Goal: Contribute content: Add original content to the website for others to see

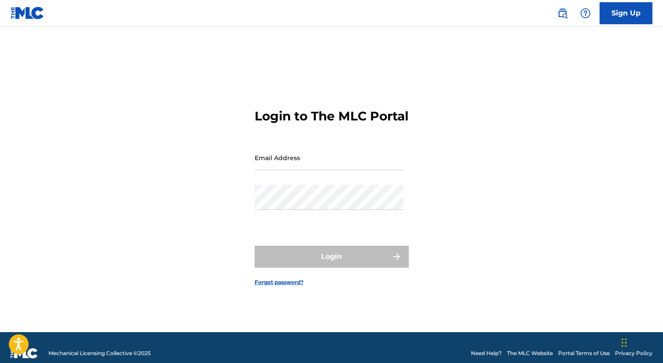
click at [379, 170] on input "Email Address" at bounding box center [329, 157] width 149 height 25
type input "[EMAIL_ADDRESS][DOMAIN_NAME]"
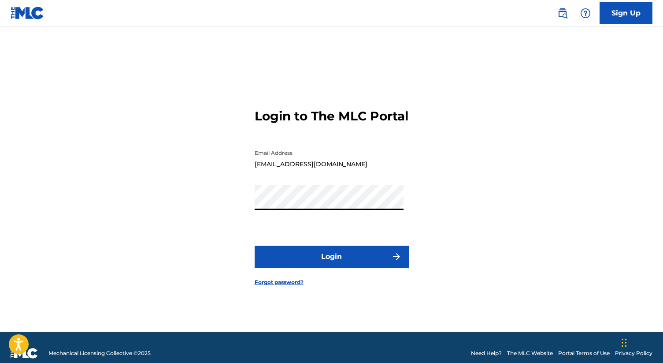
click at [255, 245] on button "Login" at bounding box center [332, 256] width 154 height 22
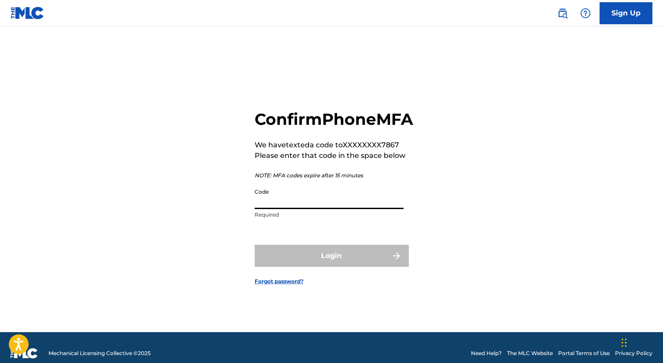
click at [345, 209] on input "Code" at bounding box center [329, 196] width 149 height 25
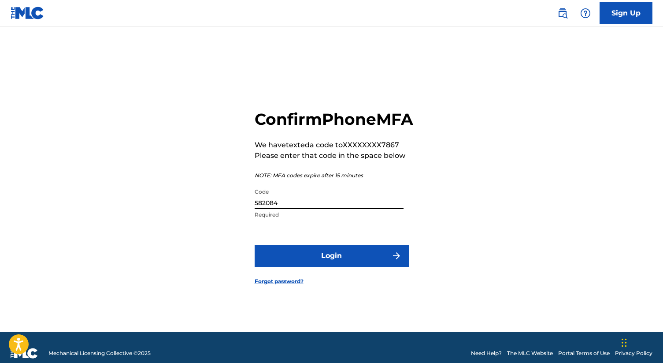
type input "582084"
click at [255, 245] on button "Login" at bounding box center [332, 256] width 154 height 22
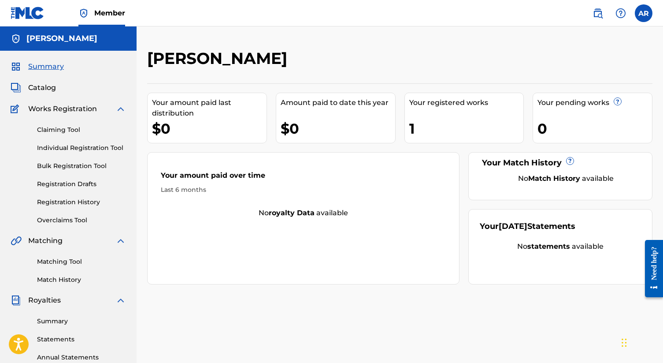
click at [86, 112] on span "Works Registration" at bounding box center [62, 109] width 69 height 11
click at [53, 85] on span "Catalog" at bounding box center [42, 87] width 28 height 11
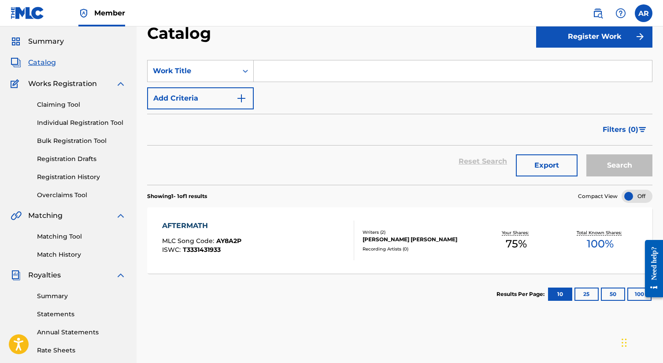
scroll to position [15, 0]
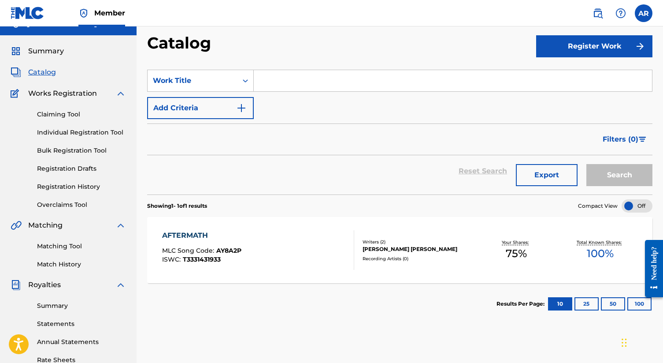
click at [83, 111] on link "Claiming Tool" at bounding box center [81, 114] width 89 height 9
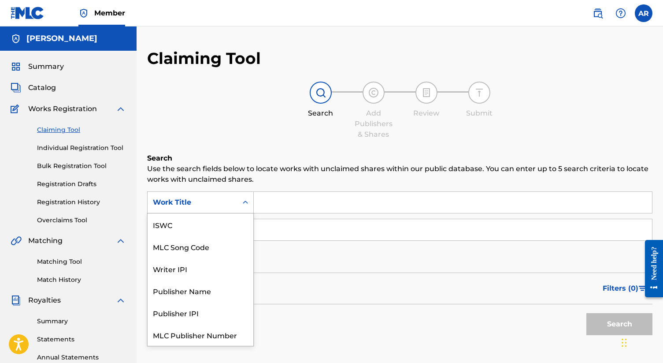
click at [249, 206] on icon "Search Form" at bounding box center [245, 202] width 9 height 9
click at [277, 204] on input "Search Form" at bounding box center [453, 202] width 398 height 21
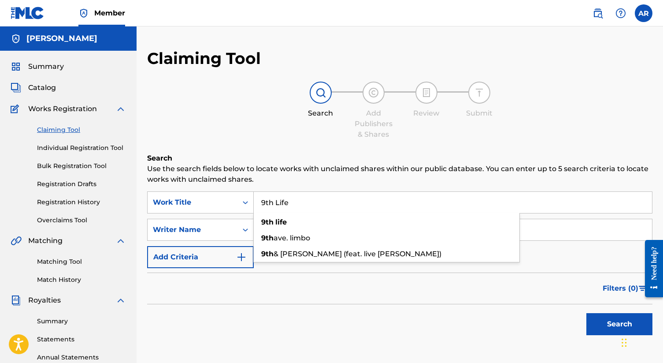
type input "9th Life"
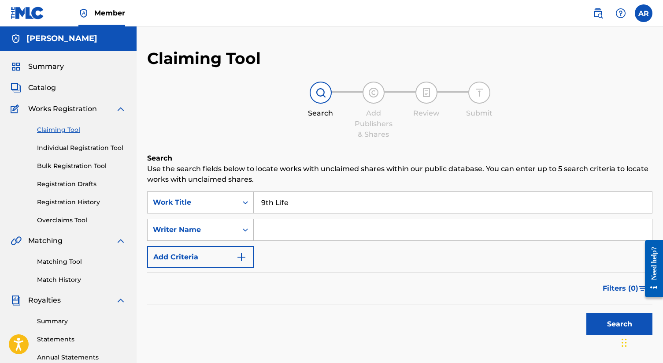
click at [283, 228] on input "Search Form" at bounding box center [453, 229] width 398 height 21
type input "[PERSON_NAME]"
click at [599, 315] on button "Search" at bounding box center [620, 324] width 66 height 22
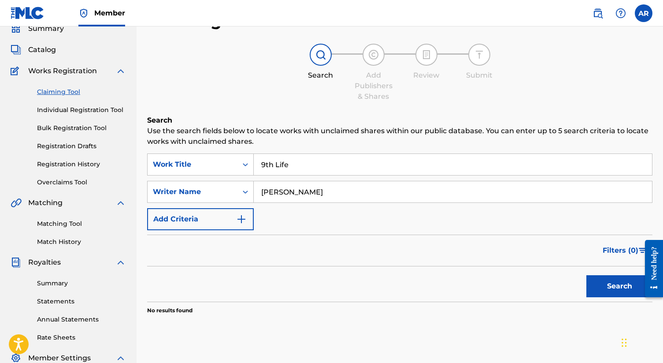
scroll to position [35, 0]
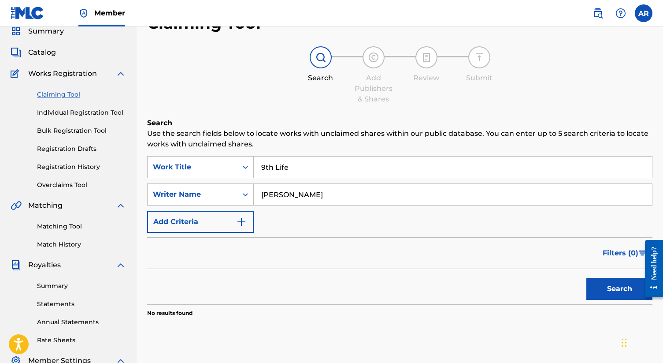
click at [95, 129] on link "Bulk Registration Tool" at bounding box center [81, 130] width 89 height 9
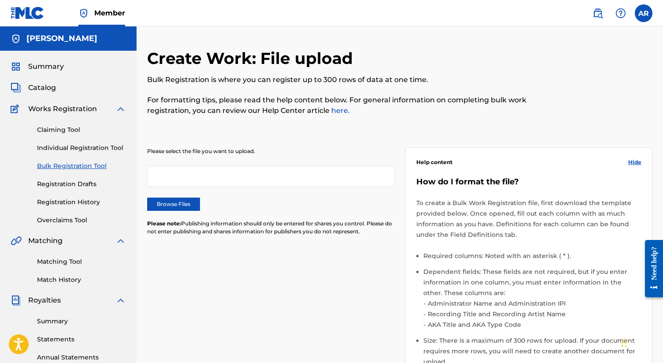
click at [70, 129] on link "Claiming Tool" at bounding box center [81, 129] width 89 height 9
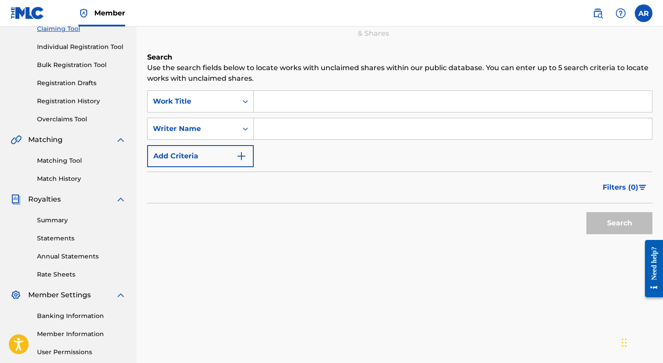
scroll to position [100, 0]
click at [101, 47] on link "Individual Registration Tool" at bounding box center [81, 47] width 89 height 9
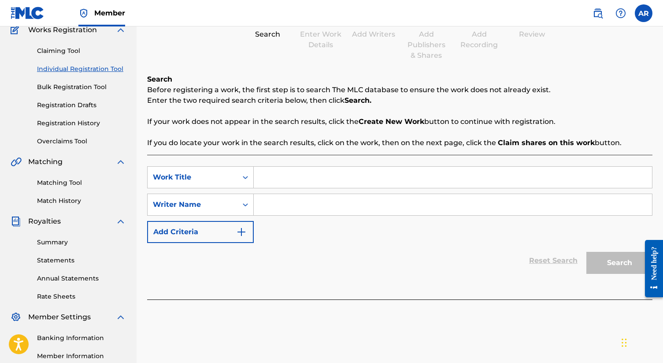
scroll to position [87, 0]
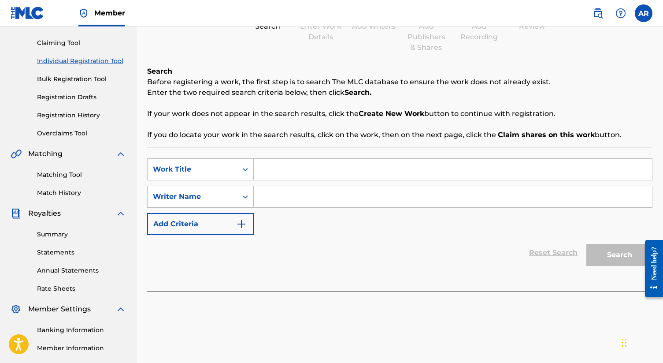
click at [288, 173] on input "Search Form" at bounding box center [453, 169] width 398 height 21
type input "9th Life"
click at [320, 202] on input "Search Form" at bounding box center [453, 196] width 398 height 21
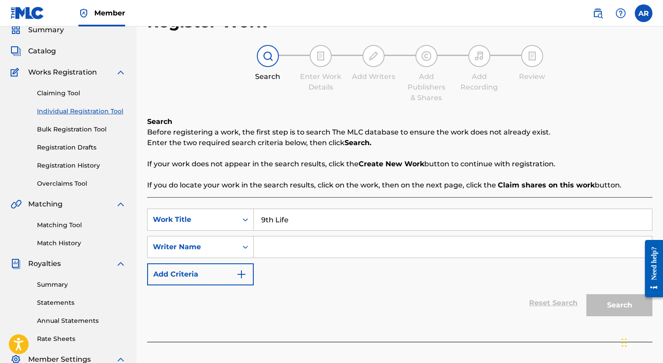
scroll to position [35, 0]
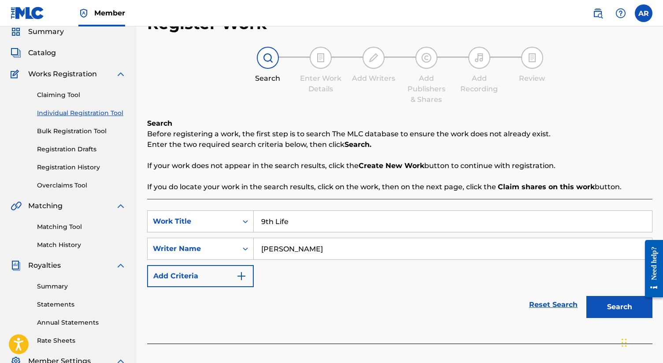
type input "[PERSON_NAME]"
click at [606, 309] on button "Search" at bounding box center [620, 307] width 66 height 22
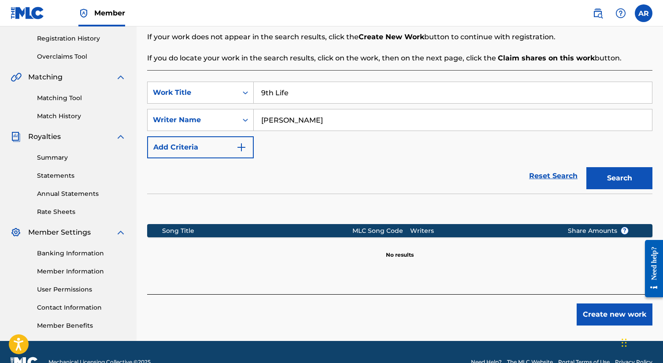
scroll to position [169, 0]
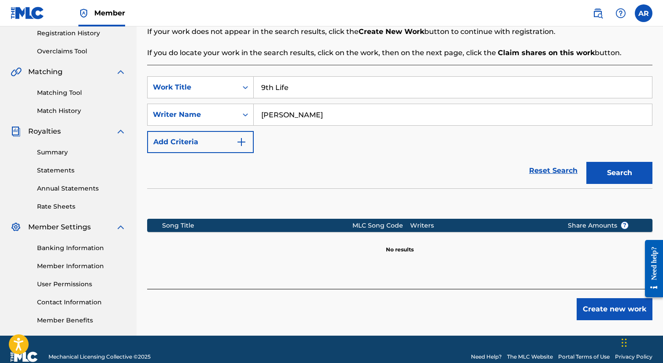
click at [600, 318] on button "Create new work" at bounding box center [615, 309] width 76 height 22
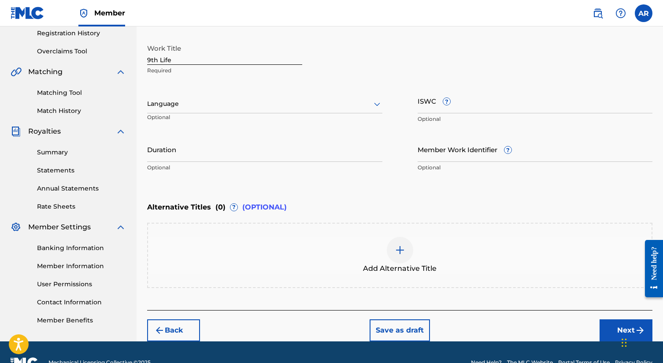
click at [248, 110] on div "Language" at bounding box center [264, 104] width 235 height 19
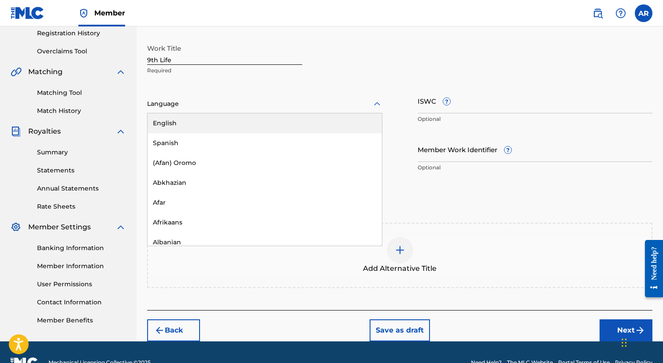
click at [249, 124] on div "English" at bounding box center [265, 123] width 234 height 20
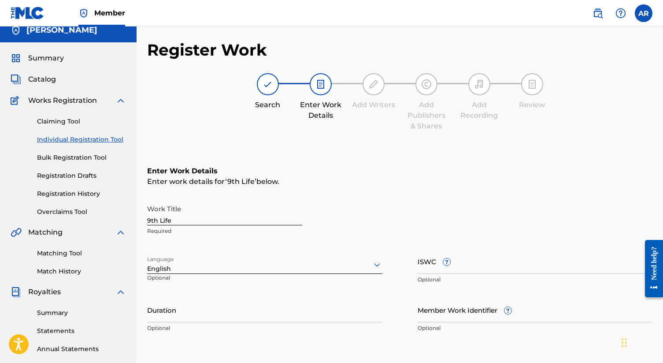
scroll to position [11, 0]
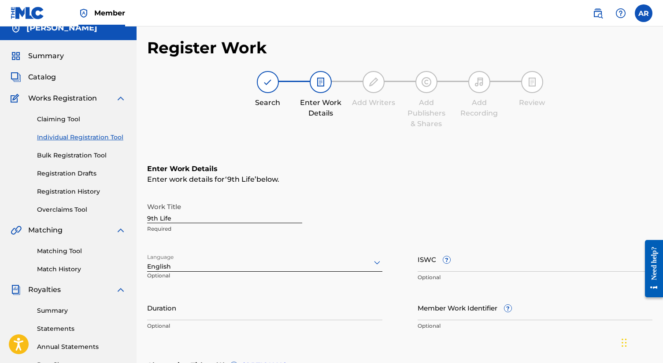
click at [52, 79] on span "Catalog" at bounding box center [42, 77] width 28 height 11
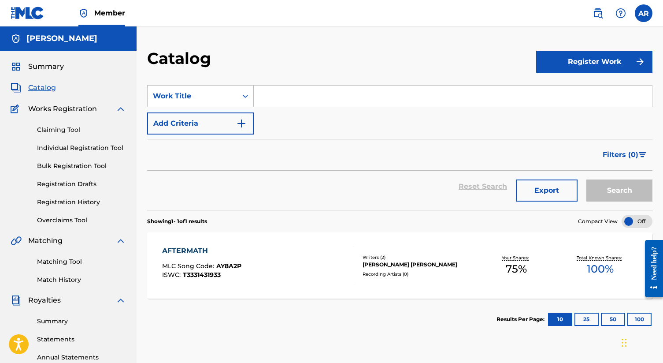
click at [81, 201] on link "Registration History" at bounding box center [81, 201] width 89 height 9
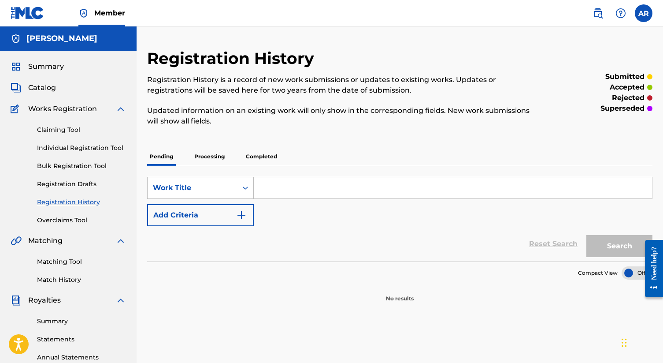
click at [291, 183] on input "Search Form" at bounding box center [453, 187] width 398 height 21
type input "9th Life"
click at [587, 235] on button "Search" at bounding box center [620, 246] width 66 height 22
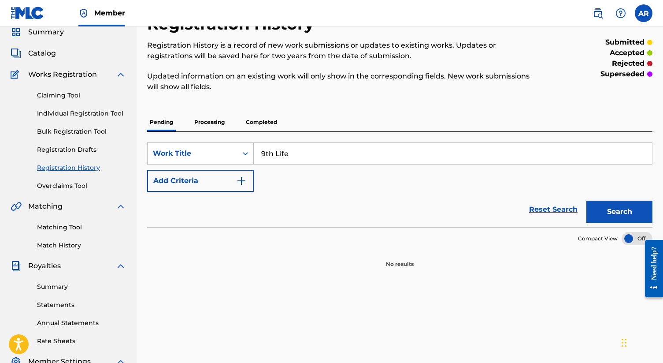
scroll to position [35, 0]
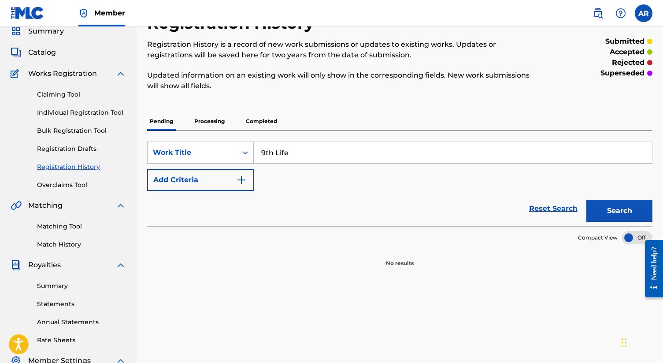
click at [599, 207] on button "Search" at bounding box center [620, 211] width 66 height 22
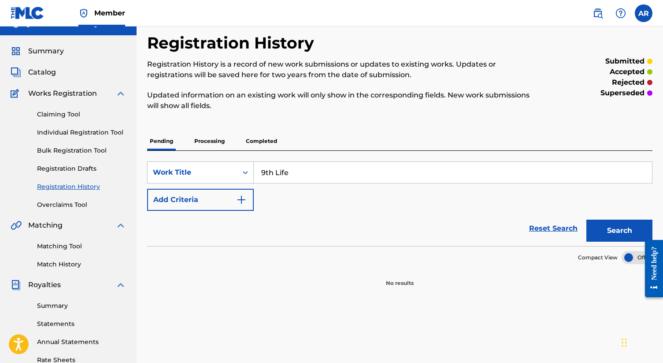
scroll to position [0, 0]
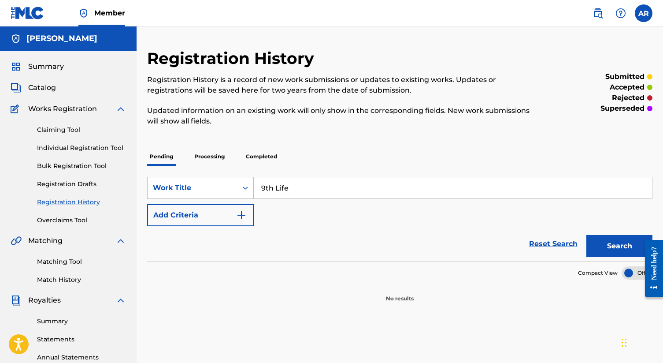
click at [74, 124] on div "Claiming Tool Individual Registration Tool Bulk Registration Tool Registration …" at bounding box center [68, 169] width 115 height 111
click at [72, 132] on link "Claiming Tool" at bounding box center [81, 129] width 89 height 9
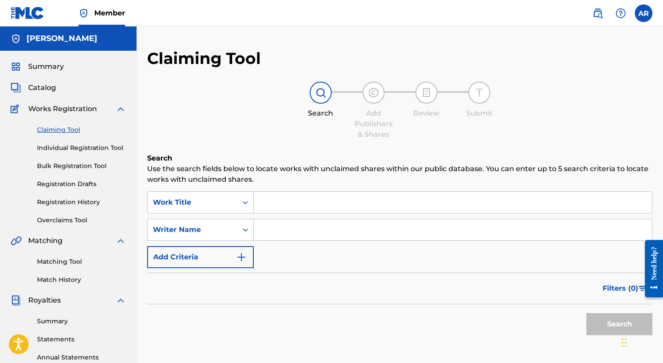
click at [102, 143] on link "Individual Registration Tool" at bounding box center [81, 147] width 89 height 9
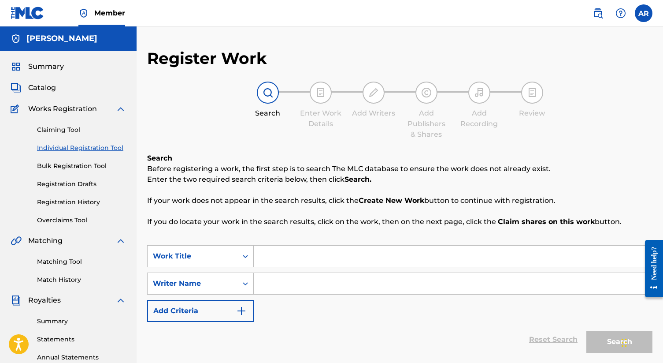
click at [290, 253] on input "Search Form" at bounding box center [453, 255] width 398 height 21
type input "9th Life"
click at [290, 283] on input "Search Form" at bounding box center [453, 283] width 398 height 21
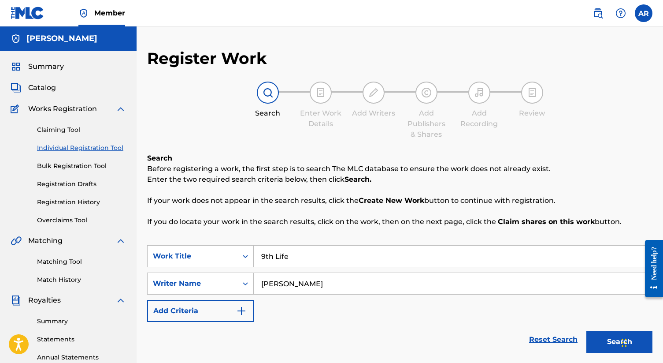
type input "[PERSON_NAME]"
click at [595, 346] on button "Search" at bounding box center [620, 342] width 66 height 22
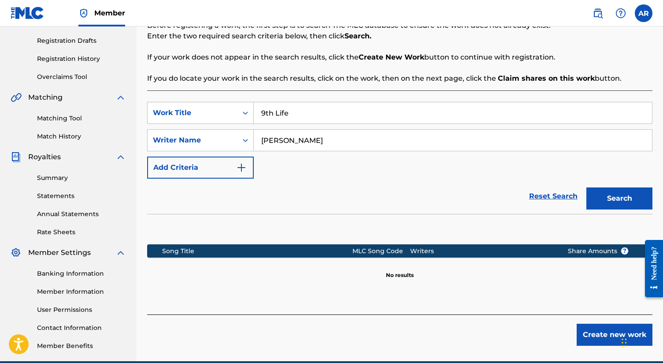
scroll to position [157, 0]
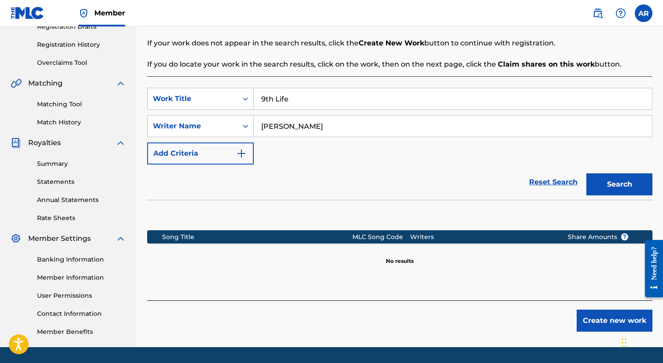
click at [593, 320] on button "Create new work" at bounding box center [615, 320] width 76 height 22
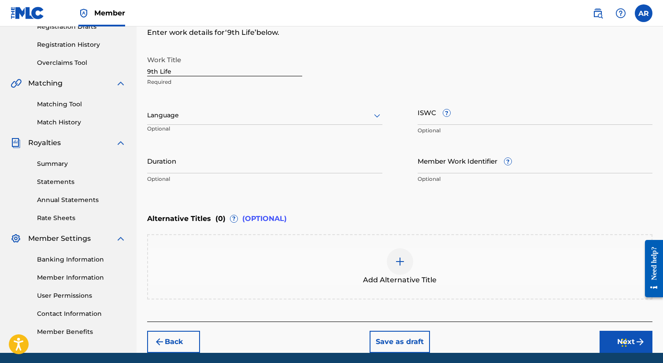
click at [272, 108] on div "Language" at bounding box center [264, 115] width 235 height 19
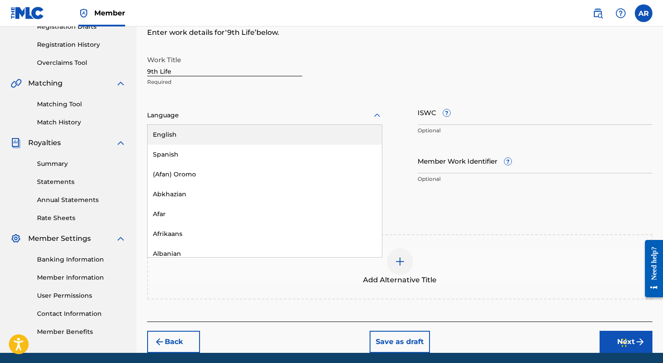
click at [258, 135] on div "English" at bounding box center [265, 135] width 234 height 20
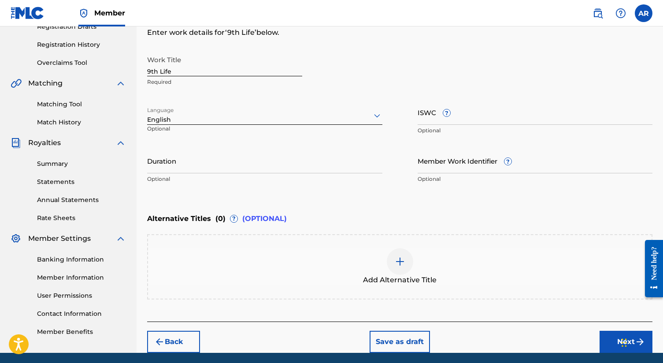
click at [431, 117] on input "ISWC ?" at bounding box center [535, 112] width 235 height 25
paste input "i lovebenjisomuch!"
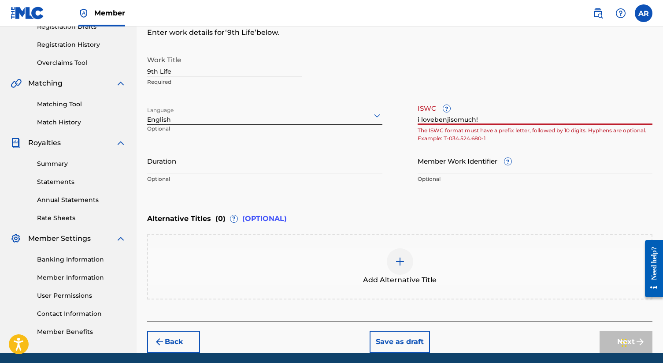
click at [483, 120] on input "i lovebenjisomuch!" at bounding box center [535, 112] width 235 height 25
paste input "T-333.780.316-0"
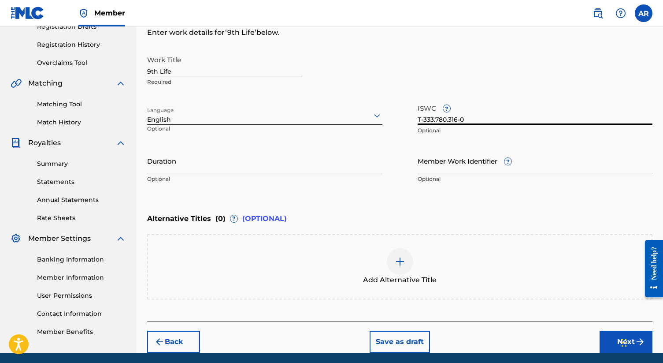
type input "T-333.780.316-0"
click at [321, 164] on input "Duration" at bounding box center [264, 160] width 235 height 25
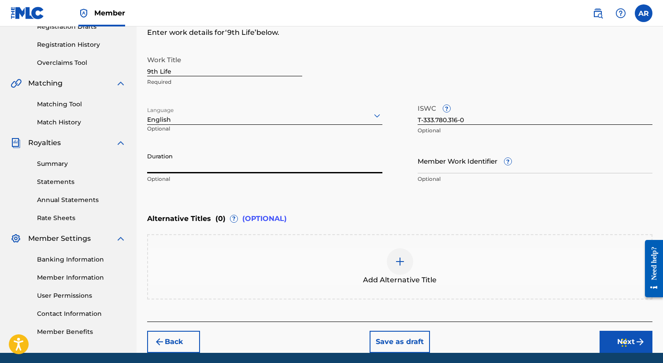
scroll to position [189, 0]
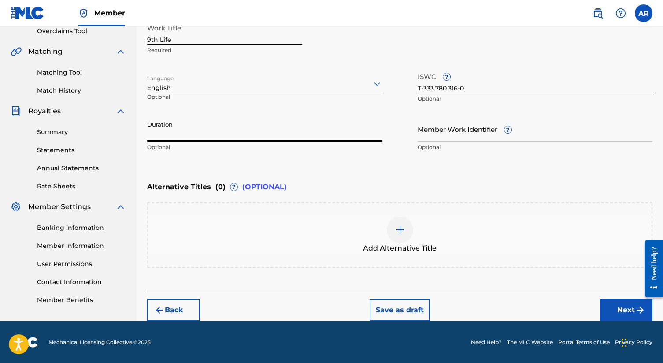
click at [403, 308] on button "Save as draft" at bounding box center [400, 310] width 60 height 22
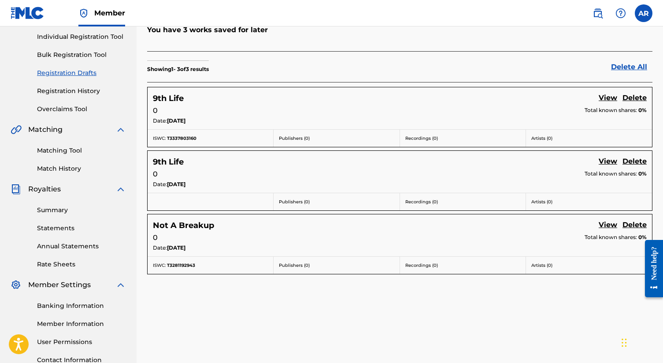
scroll to position [112, 0]
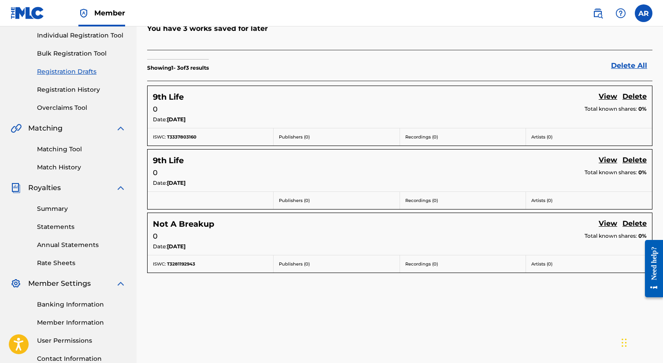
click at [637, 161] on link "Delete" at bounding box center [635, 161] width 24 height 12
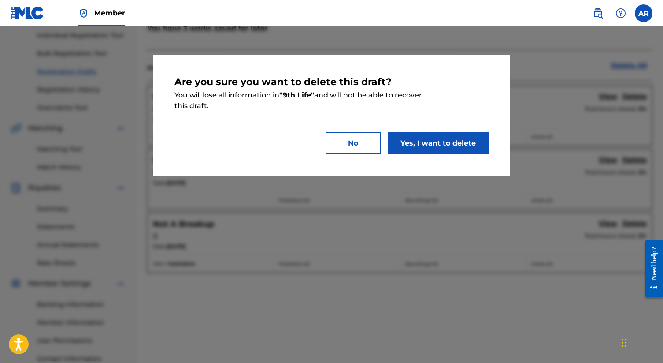
click at [479, 145] on button "Yes, I want to delete" at bounding box center [438, 143] width 101 height 22
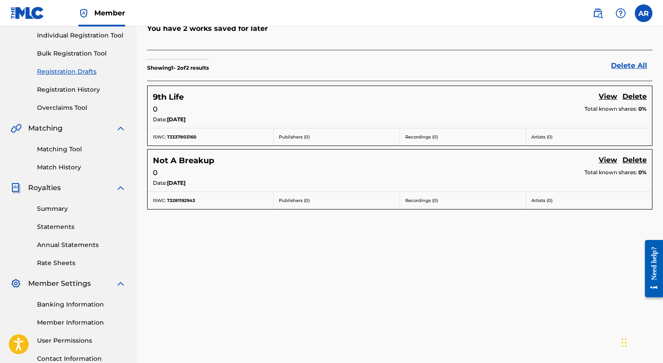
click at [610, 93] on link "View" at bounding box center [608, 97] width 19 height 12
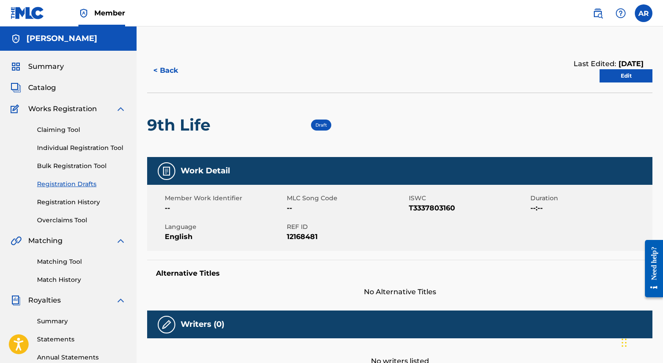
click at [636, 78] on link "Edit" at bounding box center [626, 75] width 53 height 13
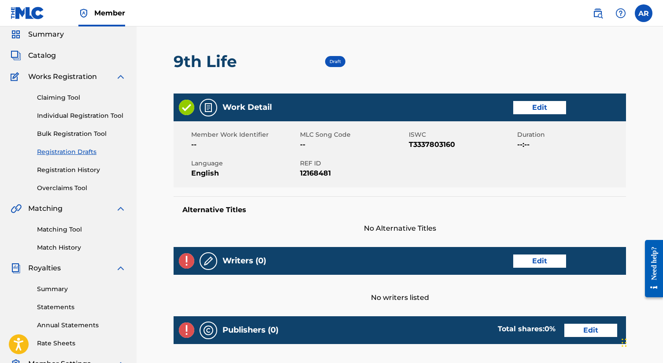
scroll to position [33, 0]
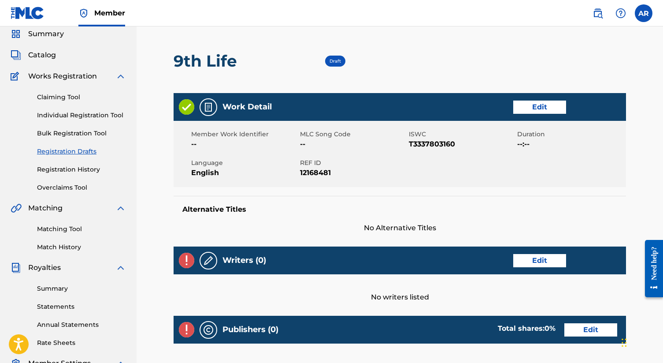
click at [523, 261] on link "Edit" at bounding box center [539, 260] width 53 height 13
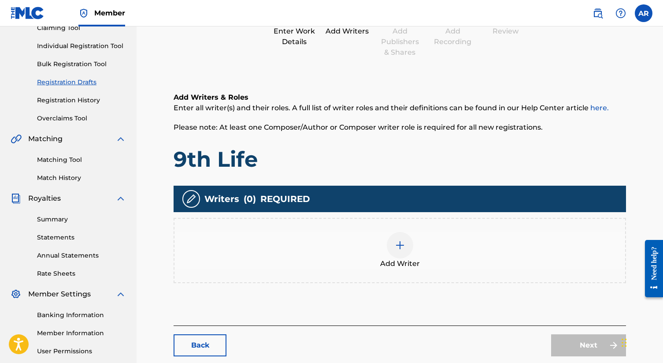
scroll to position [112, 0]
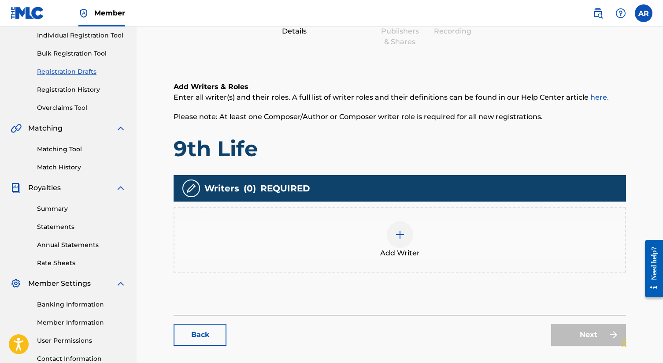
click at [403, 237] on img at bounding box center [400, 234] width 11 height 11
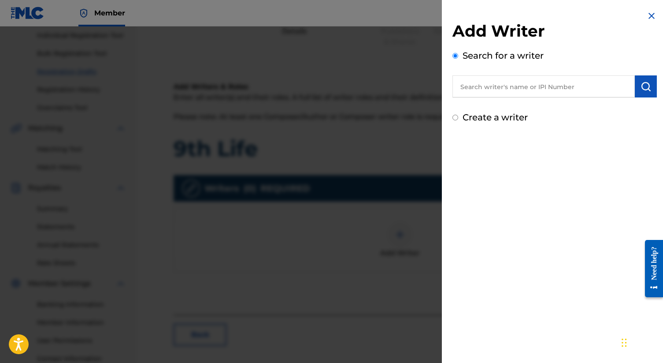
click at [479, 89] on input "text" at bounding box center [544, 86] width 182 height 22
type input "a"
type input "[PERSON_NAME]"
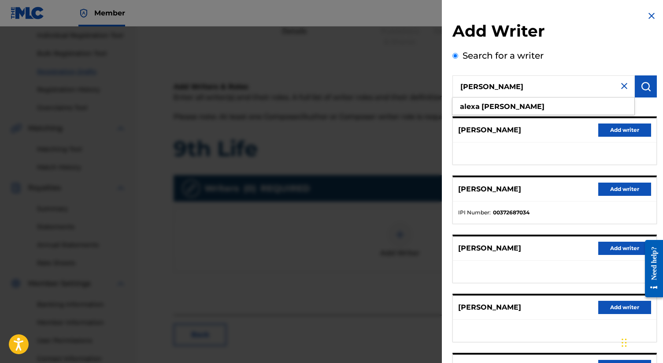
click at [612, 196] on div "[PERSON_NAME] Add writer" at bounding box center [555, 189] width 204 height 24
click at [615, 192] on button "Add writer" at bounding box center [625, 188] width 53 height 13
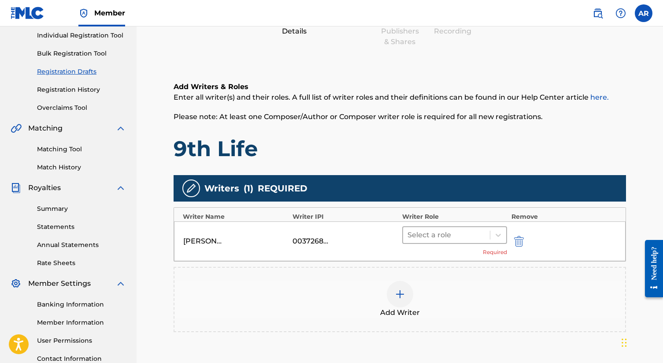
click at [452, 238] on div at bounding box center [447, 235] width 78 height 12
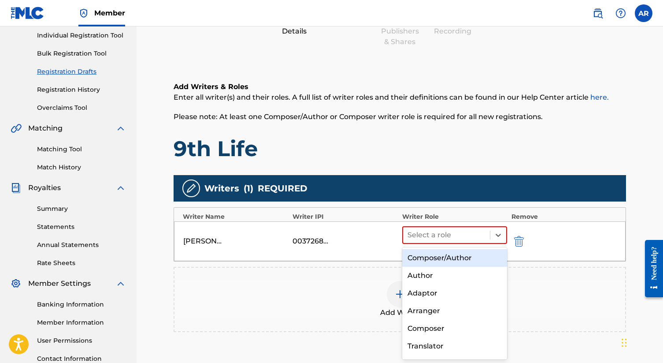
click at [444, 258] on div "Composer/Author" at bounding box center [454, 258] width 105 height 18
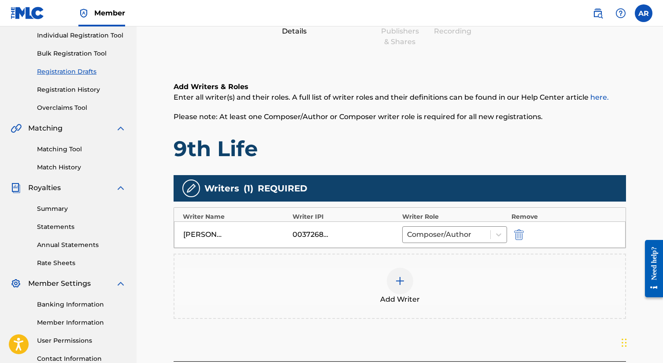
scroll to position [197, 0]
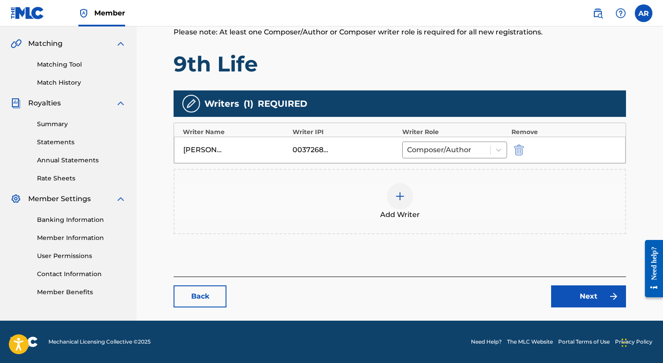
click at [582, 293] on link "Next" at bounding box center [588, 296] width 75 height 22
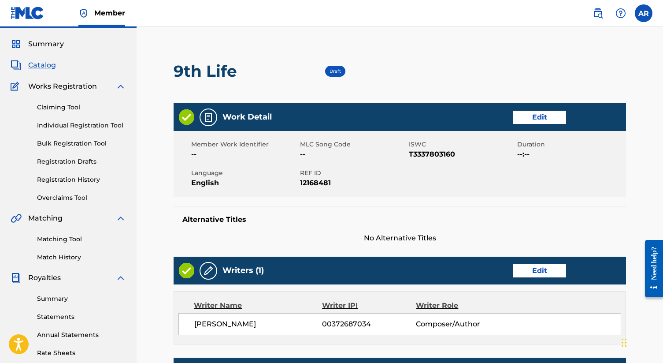
scroll to position [242, 0]
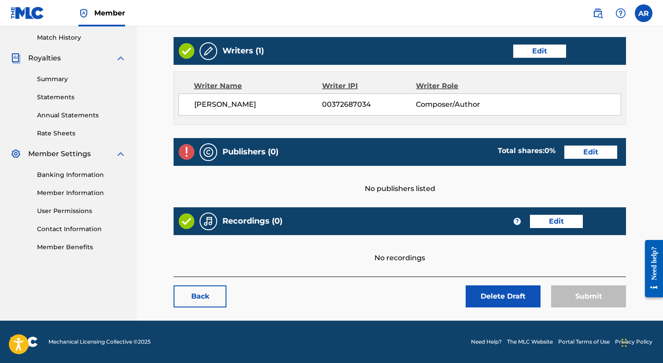
click at [574, 153] on link "Edit" at bounding box center [591, 151] width 53 height 13
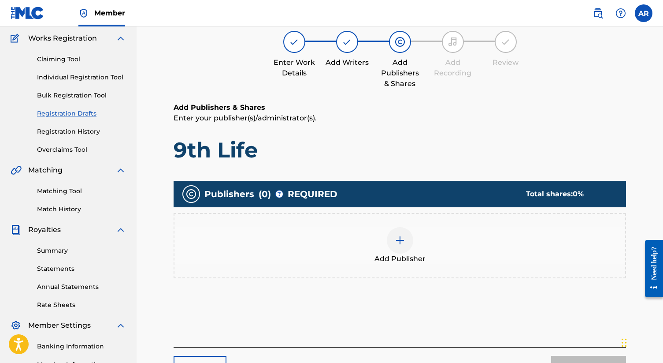
scroll to position [76, 0]
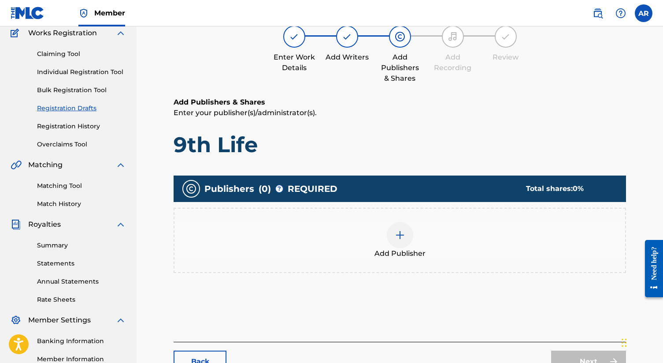
click at [392, 233] on div at bounding box center [400, 235] width 26 height 26
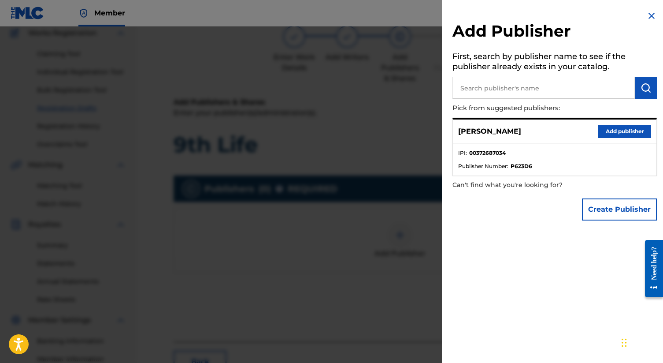
click at [611, 130] on button "Add publisher" at bounding box center [625, 131] width 53 height 13
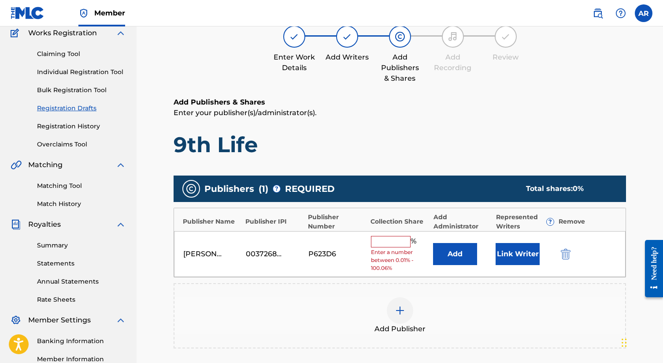
scroll to position [102, 0]
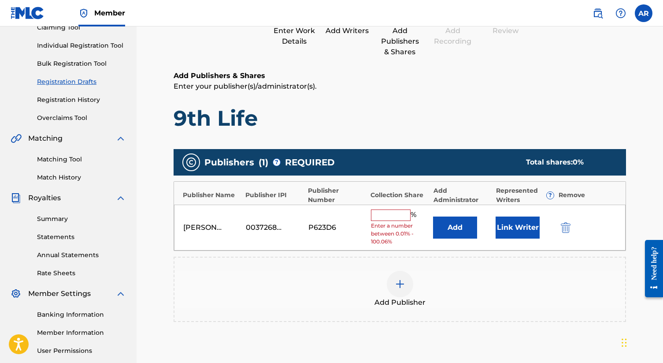
click at [562, 223] on img "submit" at bounding box center [566, 227] width 10 height 11
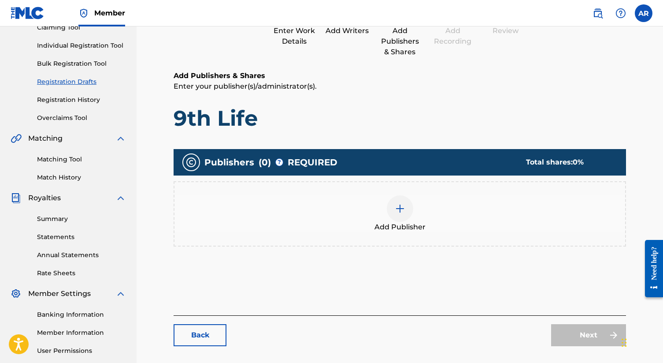
click at [414, 212] on div "Add Publisher" at bounding box center [400, 213] width 451 height 37
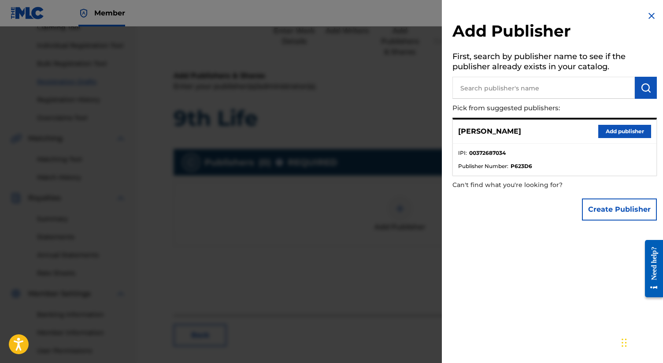
click at [541, 88] on input "text" at bounding box center [544, 88] width 182 height 22
type input "9th Life Publishing"
click at [647, 91] on img "submit" at bounding box center [646, 87] width 11 height 11
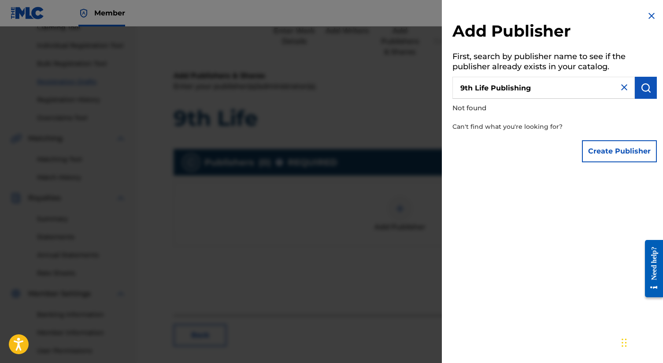
click at [616, 151] on button "Create Publisher" at bounding box center [619, 151] width 75 height 22
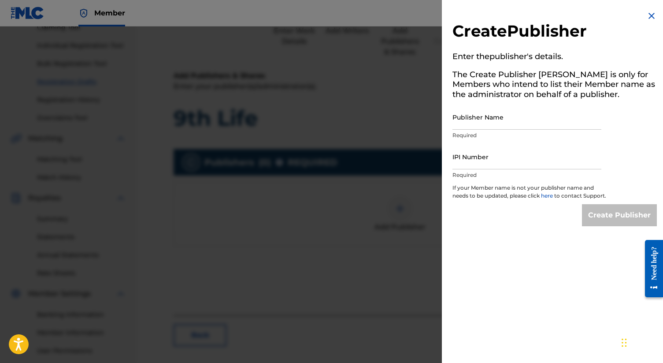
click at [542, 126] on input "Publisher Name" at bounding box center [527, 116] width 149 height 25
type input "9th Life Publishing"
paste input "01294767699"
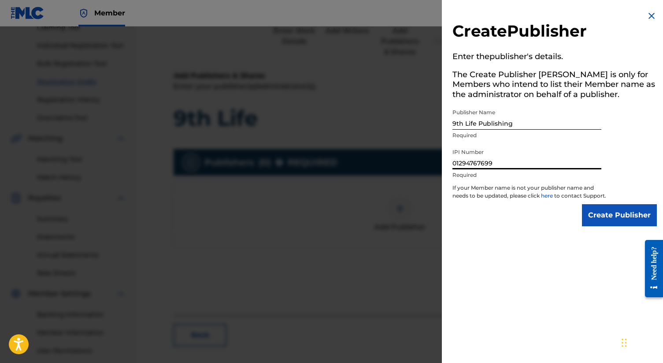
click at [468, 163] on input "01294767699" at bounding box center [527, 156] width 149 height 25
type input "01294767699"
click at [590, 220] on input "Create Publisher" at bounding box center [619, 215] width 75 height 22
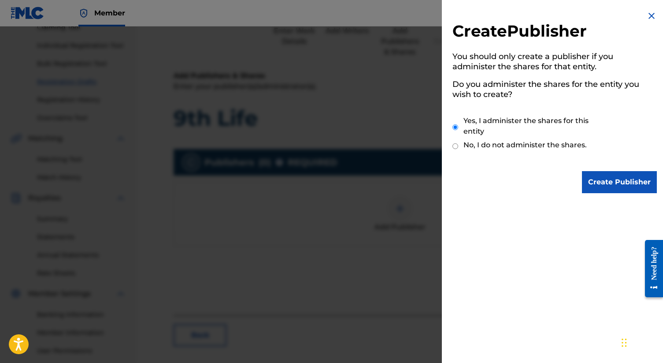
click at [588, 183] on input "Create Publisher" at bounding box center [619, 182] width 75 height 22
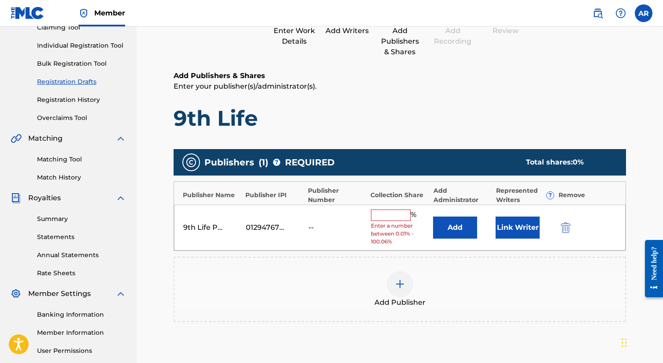
click at [388, 216] on input "text" at bounding box center [391, 214] width 40 height 11
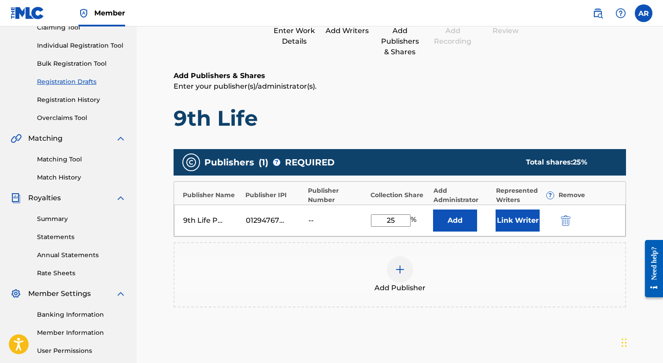
type input "25"
click at [516, 222] on button "Link Writer" at bounding box center [518, 220] width 44 height 22
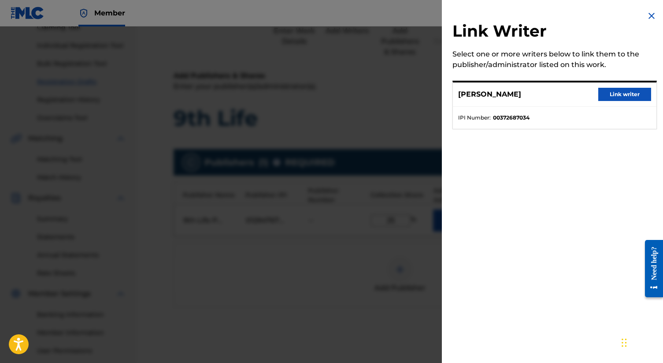
click at [605, 95] on button "Link writer" at bounding box center [625, 94] width 53 height 13
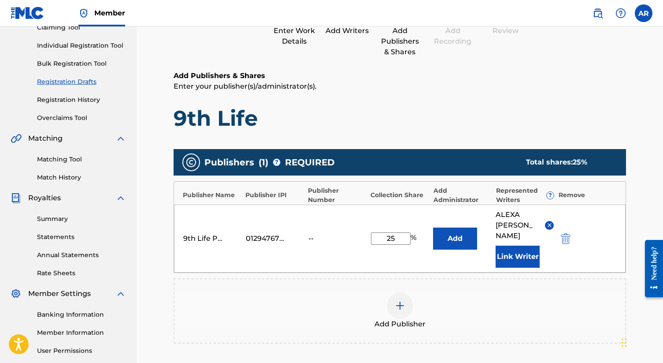
scroll to position [238, 0]
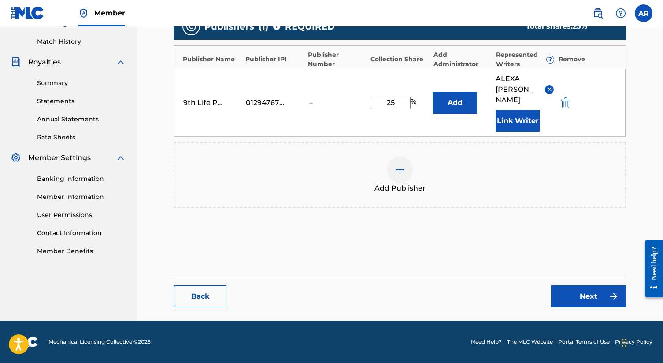
click at [572, 298] on link "Next" at bounding box center [588, 296] width 75 height 22
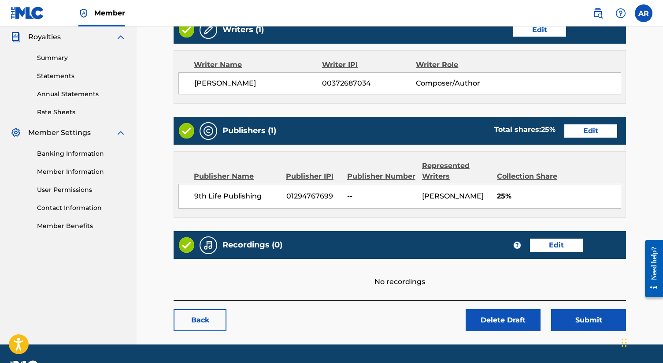
scroll to position [297, 0]
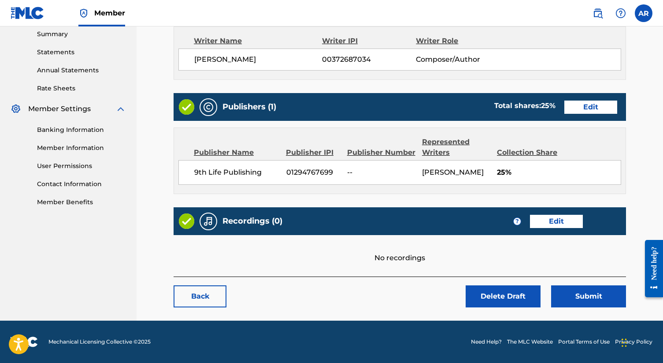
click at [565, 292] on button "Submit" at bounding box center [588, 296] width 75 height 22
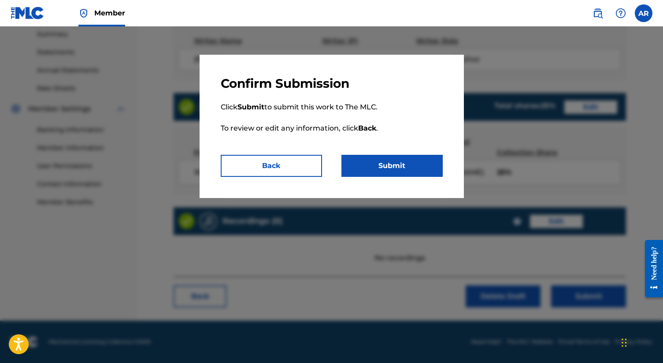
click at [401, 164] on button "Submit" at bounding box center [392, 166] width 101 height 22
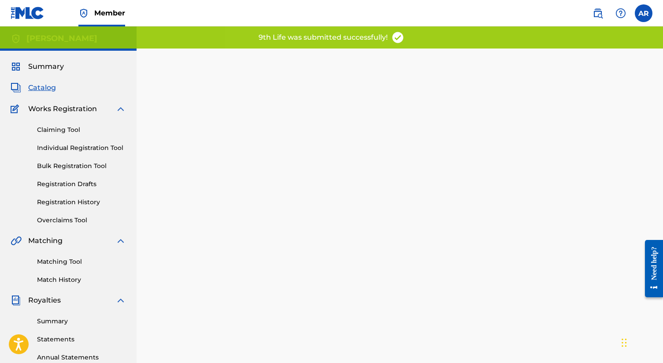
click at [51, 70] on span "Summary" at bounding box center [46, 66] width 36 height 11
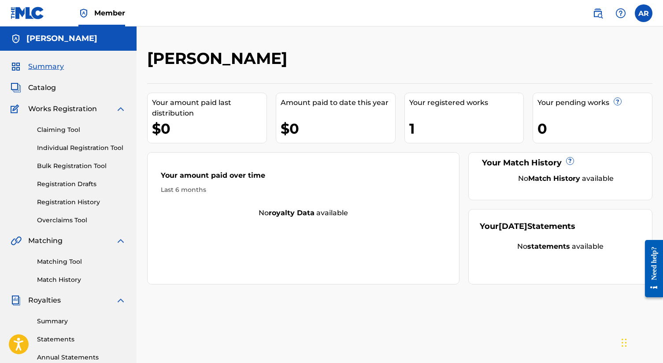
click at [51, 93] on span "Catalog" at bounding box center [42, 87] width 28 height 11
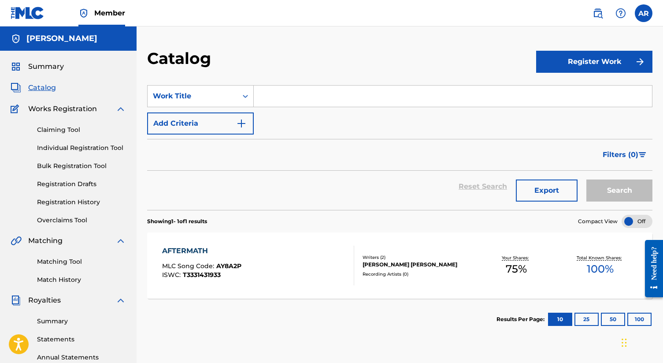
click at [44, 70] on span "Summary" at bounding box center [46, 66] width 36 height 11
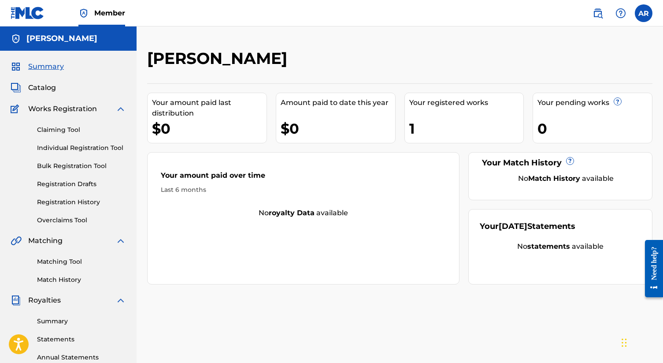
click at [47, 108] on span "Works Registration" at bounding box center [62, 109] width 69 height 11
click at [59, 148] on link "Individual Registration Tool" at bounding box center [81, 147] width 89 height 9
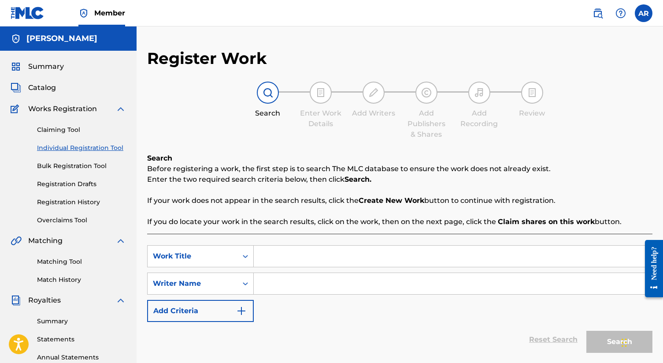
click at [63, 166] on link "Bulk Registration Tool" at bounding box center [81, 165] width 89 height 9
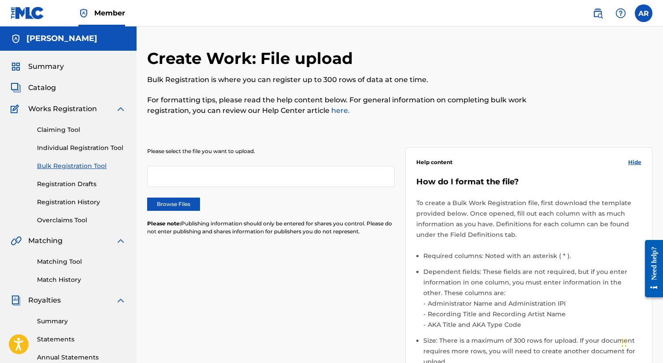
click at [65, 177] on div "Claiming Tool Individual Registration Tool Bulk Registration Tool Registration …" at bounding box center [68, 169] width 115 height 111
click at [65, 182] on link "Registration Drafts" at bounding box center [81, 183] width 89 height 9
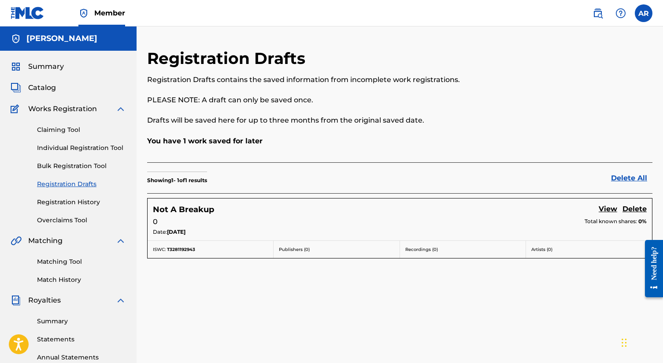
click at [46, 84] on span "Catalog" at bounding box center [42, 87] width 28 height 11
